Goal: Task Accomplishment & Management: Use online tool/utility

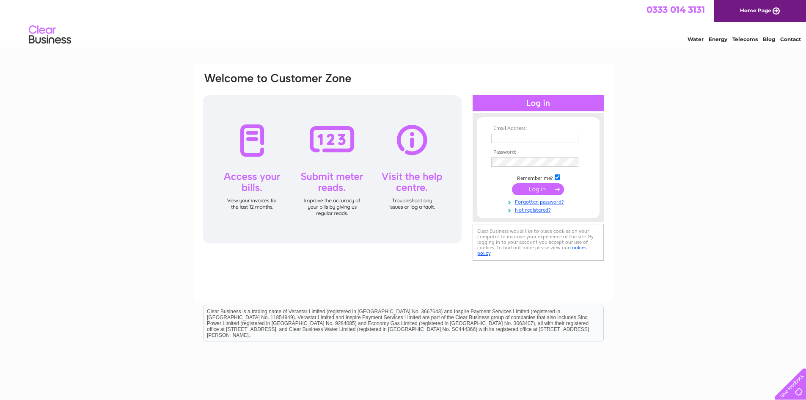
type input "info@sisonline.org"
click at [547, 190] on input "submit" at bounding box center [538, 189] width 52 height 12
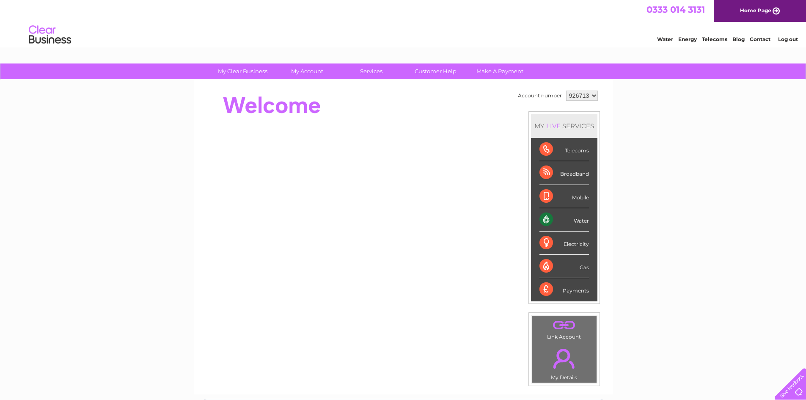
click at [573, 245] on div "Electricity" at bounding box center [563, 242] width 49 height 23
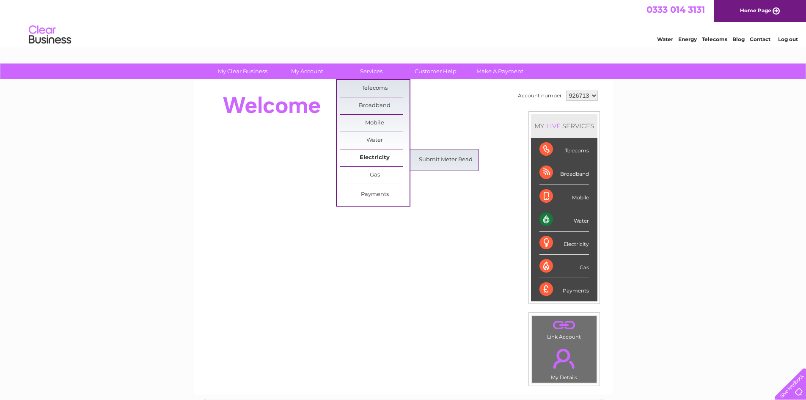
click at [385, 159] on link "Electricity" at bounding box center [375, 157] width 70 height 17
